Goal: Information Seeking & Learning: Learn about a topic

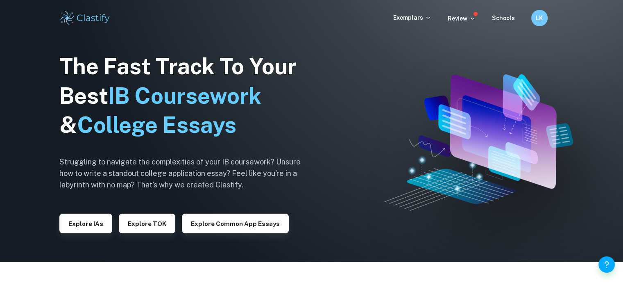
scroll to position [18, 0]
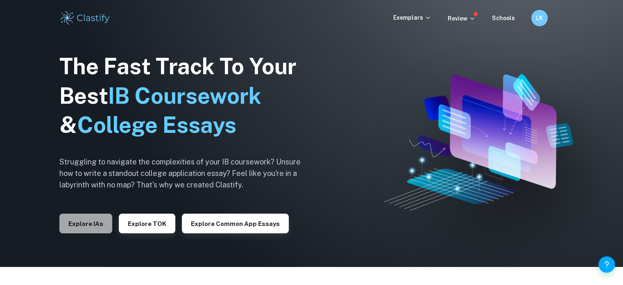
click at [93, 226] on button "Explore IAs" at bounding box center [85, 224] width 53 height 20
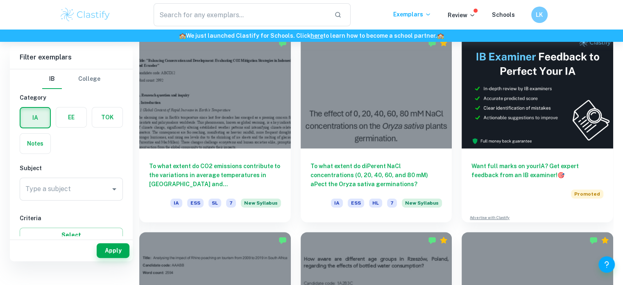
scroll to position [211, 0]
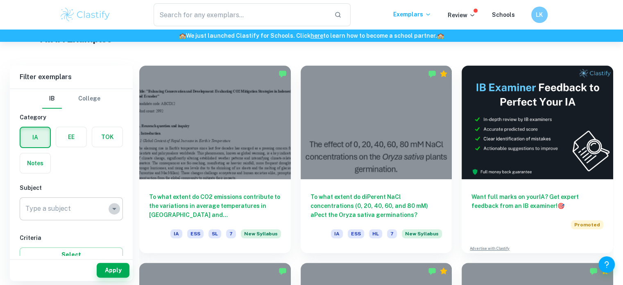
click at [115, 208] on icon "Open" at bounding box center [114, 209] width 4 height 2
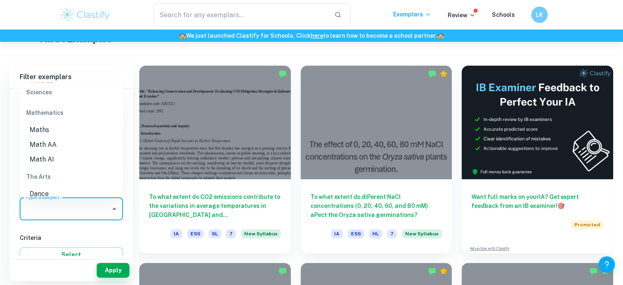
scroll to position [1106, 0]
click at [74, 143] on li "Math AA" at bounding box center [71, 142] width 103 height 15
type input "Math AA"
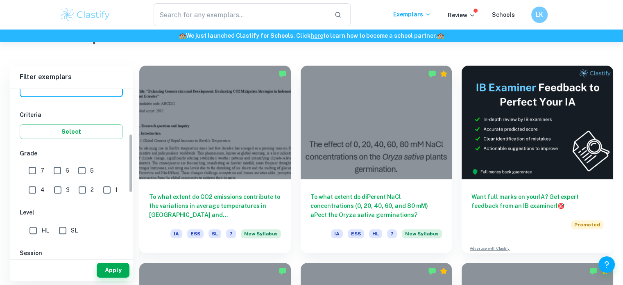
scroll to position [128, 0]
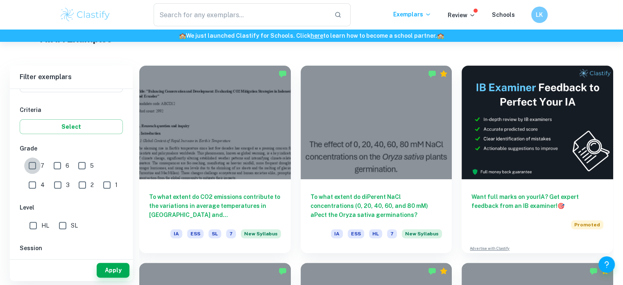
click at [31, 161] on input "7" at bounding box center [32, 165] width 16 height 16
checkbox input "true"
click at [65, 226] on input "SL" at bounding box center [63, 225] width 16 height 16
checkbox input "true"
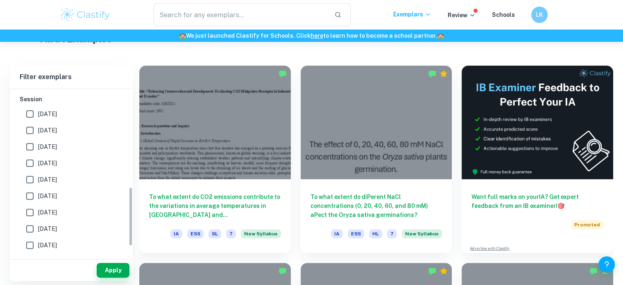
scroll to position [277, 0]
click at [30, 145] on input "[DATE]" at bounding box center [30, 146] width 16 height 16
checkbox input "true"
click at [30, 160] on input "[DATE]" at bounding box center [30, 162] width 16 height 16
checkbox input "true"
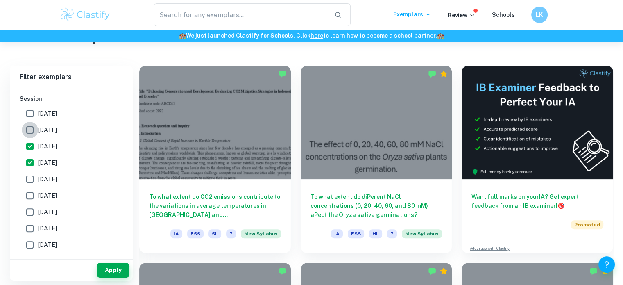
click at [28, 131] on input "[DATE]" at bounding box center [30, 130] width 16 height 16
checkbox input "true"
click at [107, 268] on button "Apply" at bounding box center [113, 270] width 33 height 15
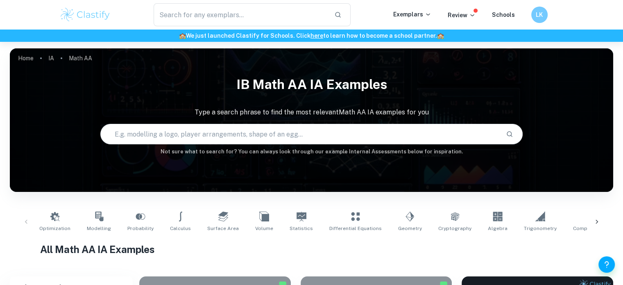
scroll to position [165, 0]
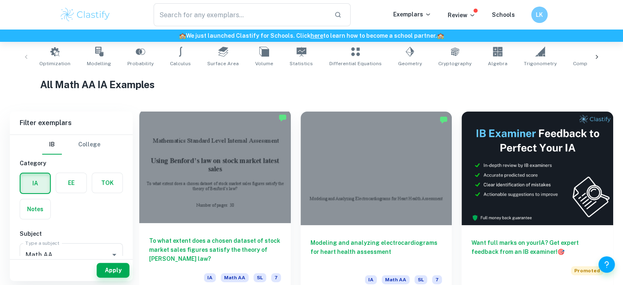
click at [218, 191] on div at bounding box center [215, 166] width 152 height 114
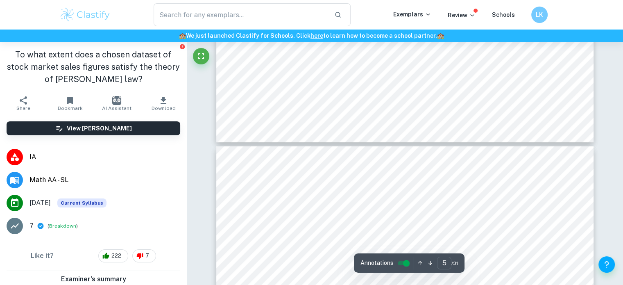
type input "6"
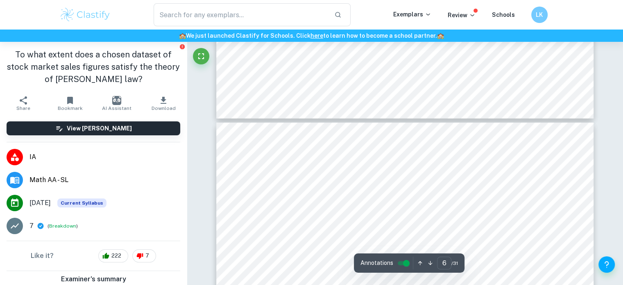
scroll to position [2679, 0]
